Goal: Task Accomplishment & Management: Complete application form

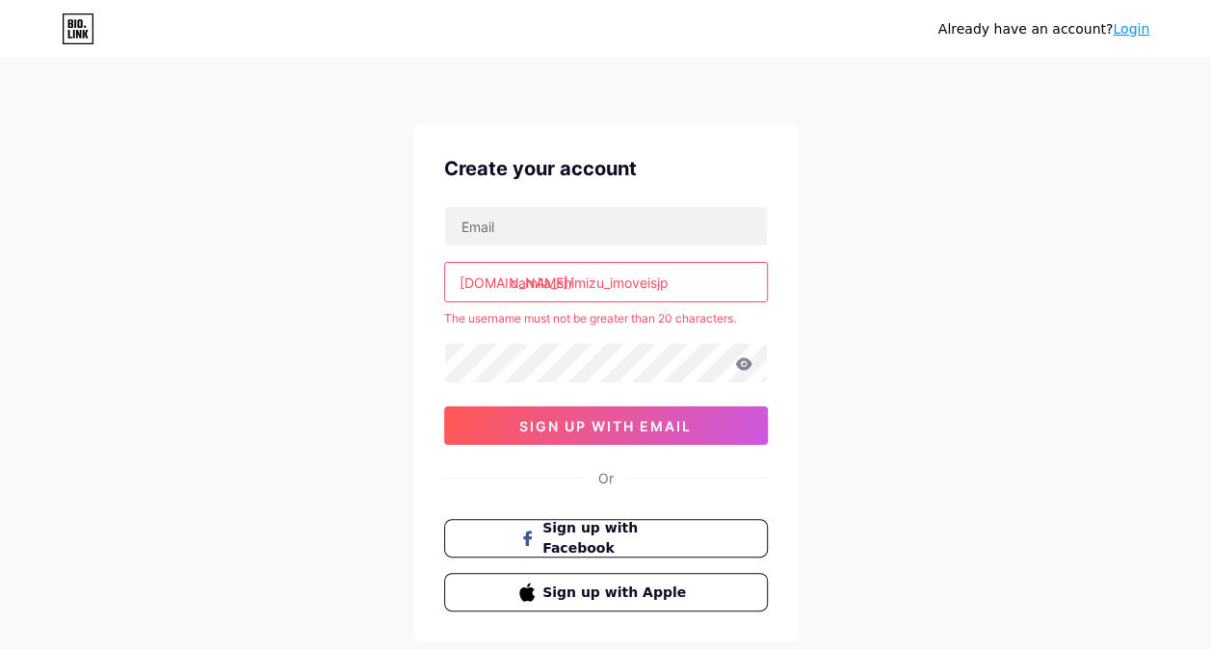
click at [606, 285] on input "camila_shimizu_imoveisjp" at bounding box center [606, 282] width 322 height 39
click at [574, 281] on input "camila_shimizu_imoveisjp" at bounding box center [606, 282] width 322 height 39
click at [611, 281] on input "camila_shimizu_imoveisjp" at bounding box center [606, 282] width 322 height 39
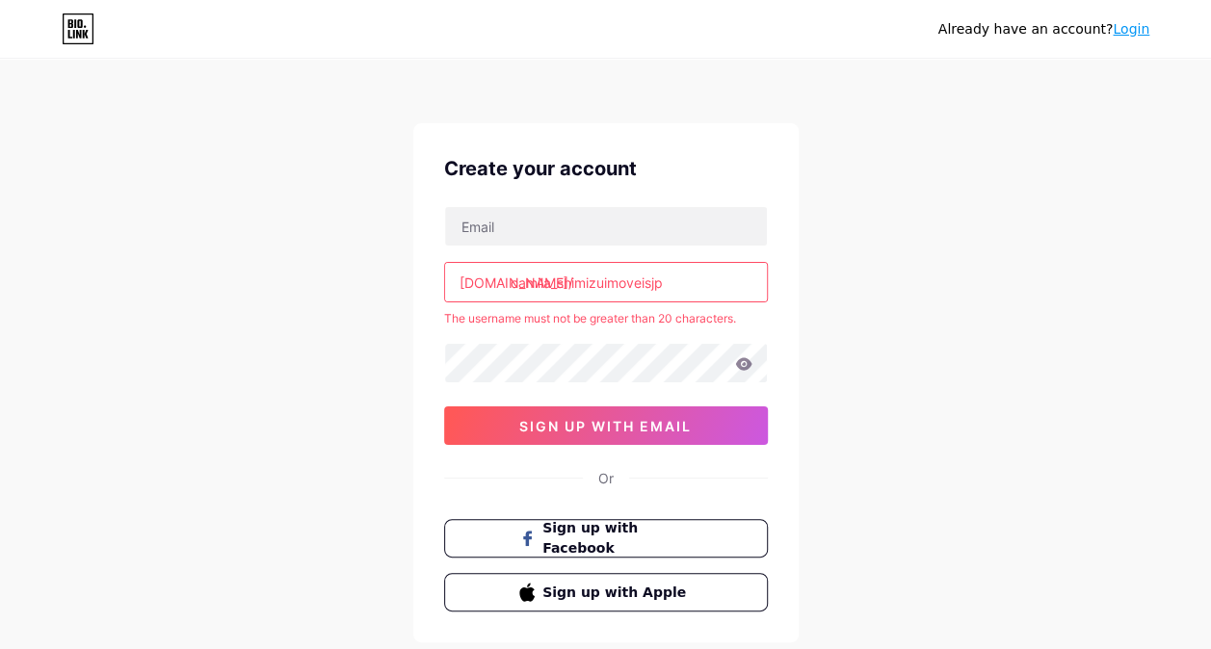
click at [559, 281] on input "camila_shimizuimoveisjp" at bounding box center [606, 282] width 322 height 39
click at [597, 281] on input "camilashimizuimoveisjp" at bounding box center [606, 282] width 322 height 39
click at [596, 281] on input "camilashimizuimoveisjp" at bounding box center [606, 282] width 322 height 39
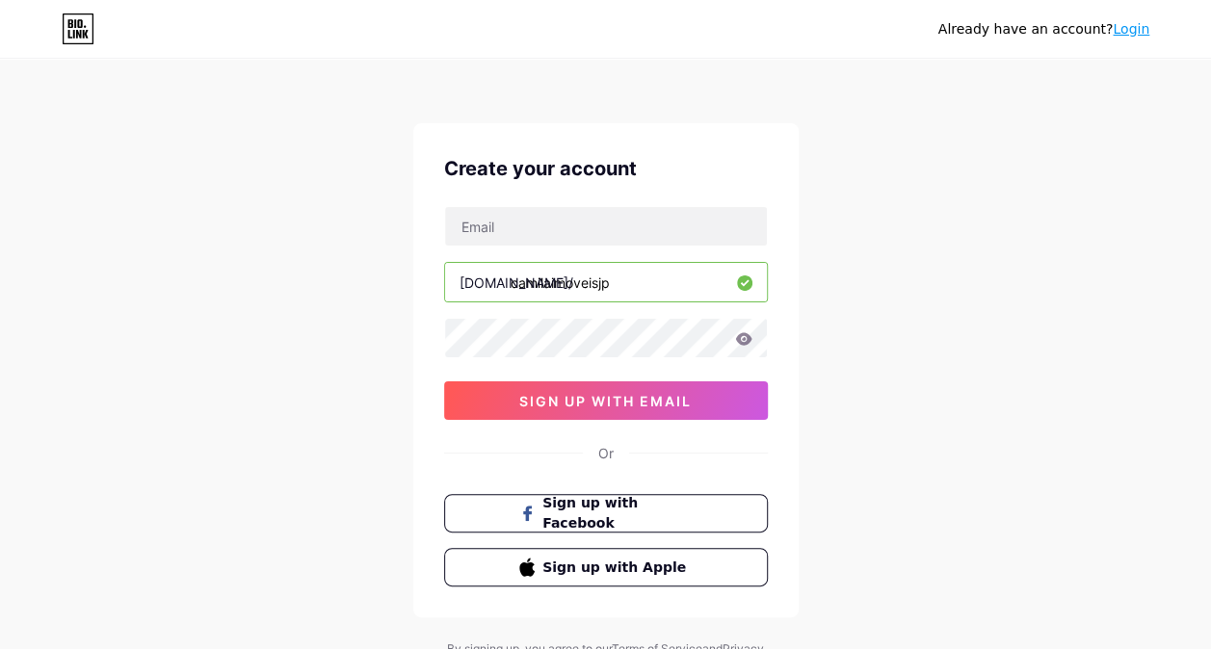
click at [643, 284] on input "camilaimoveisjp" at bounding box center [606, 282] width 322 height 39
paste input "_shimizu_"
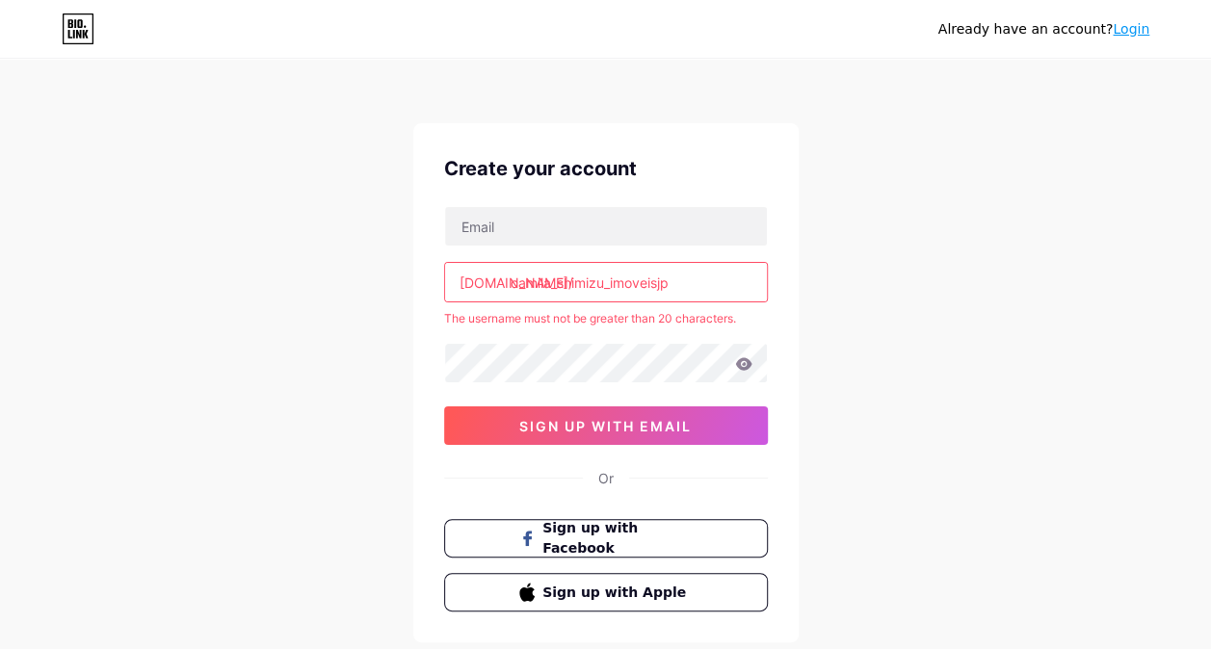
click at [560, 286] on input "camila_shimizu_imoveisjp" at bounding box center [606, 282] width 322 height 39
click at [556, 283] on input "camila_shimizu_imoveisjp" at bounding box center [606, 282] width 322 height 39
click at [574, 281] on input "camila_shimizu_imoveisjp" at bounding box center [606, 282] width 322 height 39
click at [611, 283] on input "camila_shimizu_imoveisjp" at bounding box center [606, 282] width 322 height 39
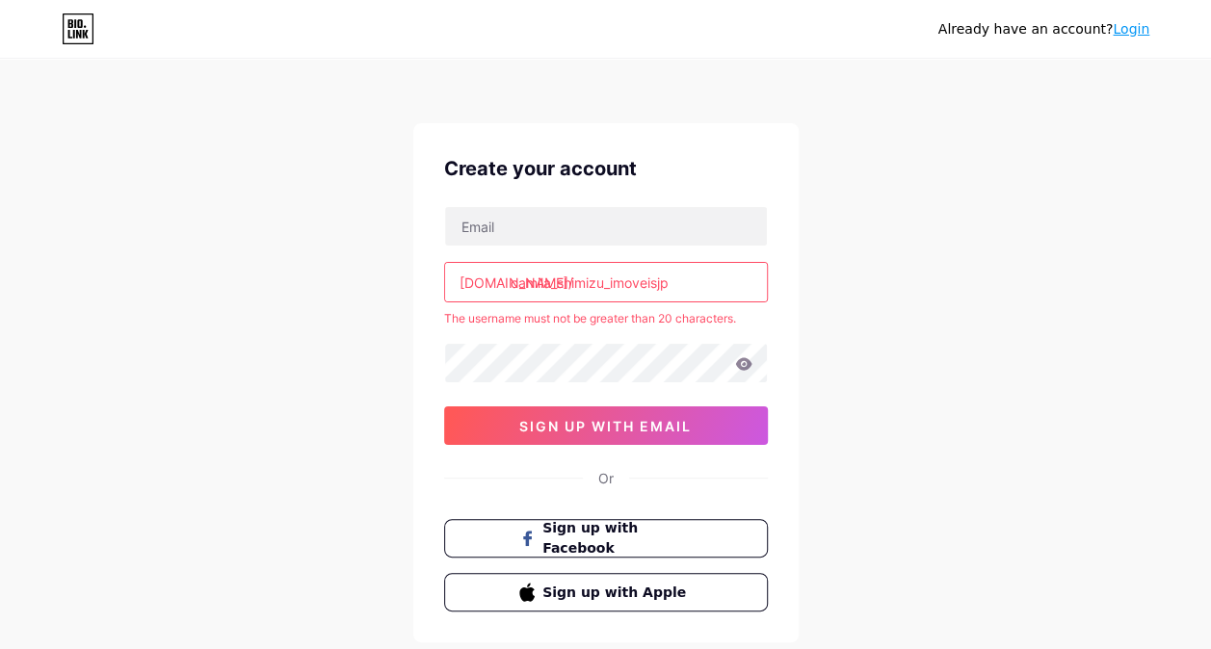
click at [692, 278] on input "camila_shimizu_imoveisjp" at bounding box center [606, 282] width 322 height 39
click at [610, 281] on input "camila_shimizu_imoveis" at bounding box center [606, 282] width 322 height 39
click at [610, 281] on input "camila_imoveis" at bounding box center [606, 282] width 322 height 39
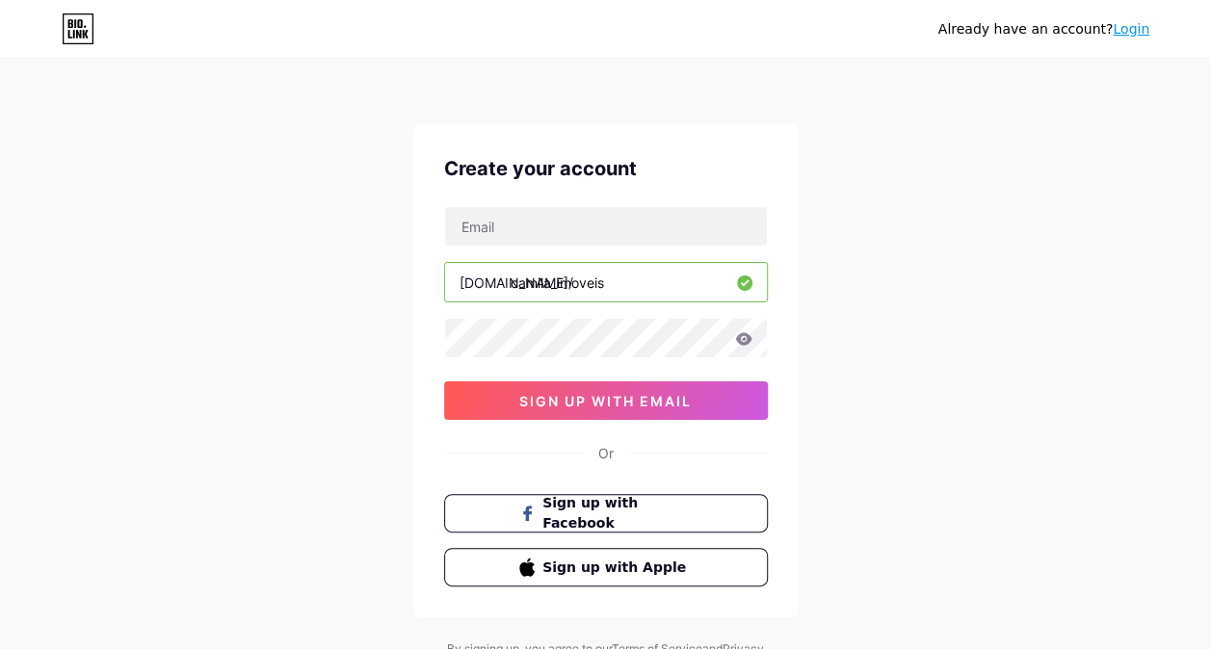
paste input "shimizu_imoveisjp"
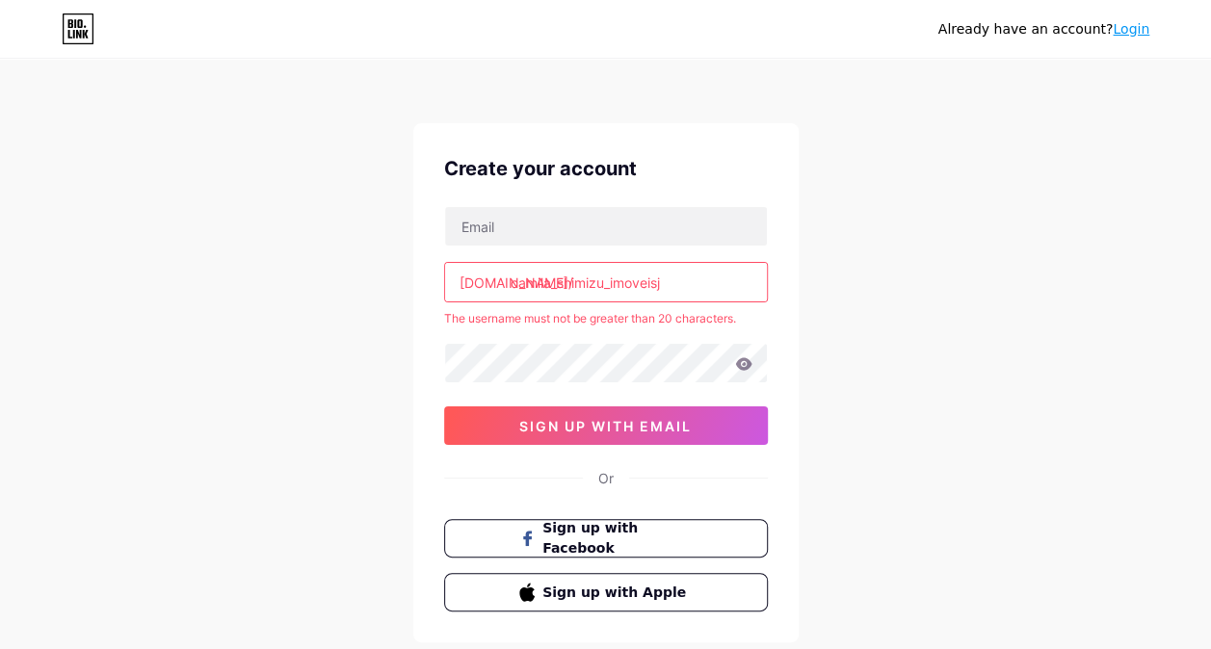
type input "camila_shimizu_imoveisj"
click at [82, 25] on icon at bounding box center [79, 23] width 5 height 9
